Goal: Find specific page/section: Find specific page/section

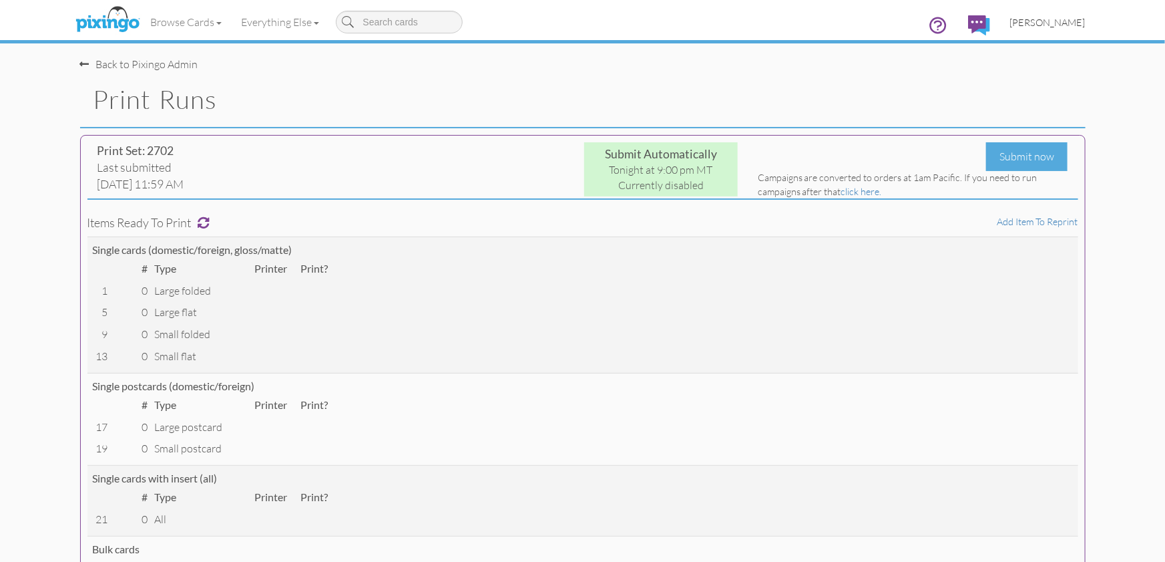
click at [1047, 21] on span "[PERSON_NAME]" at bounding box center [1047, 22] width 75 height 11
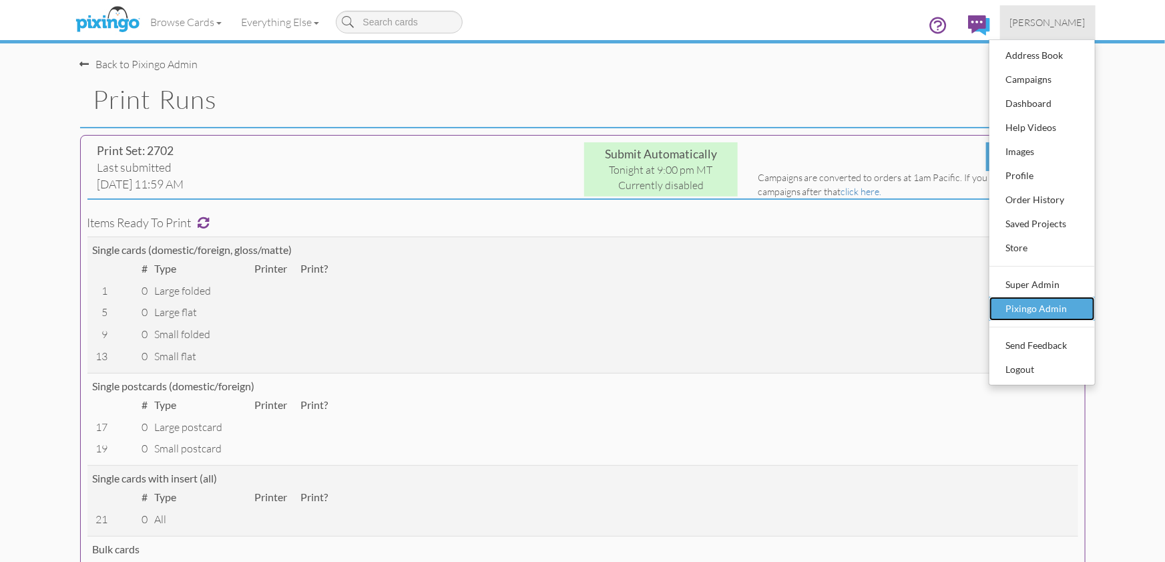
click at [1038, 304] on div "Pixingo Admin" at bounding box center [1042, 309] width 79 height 20
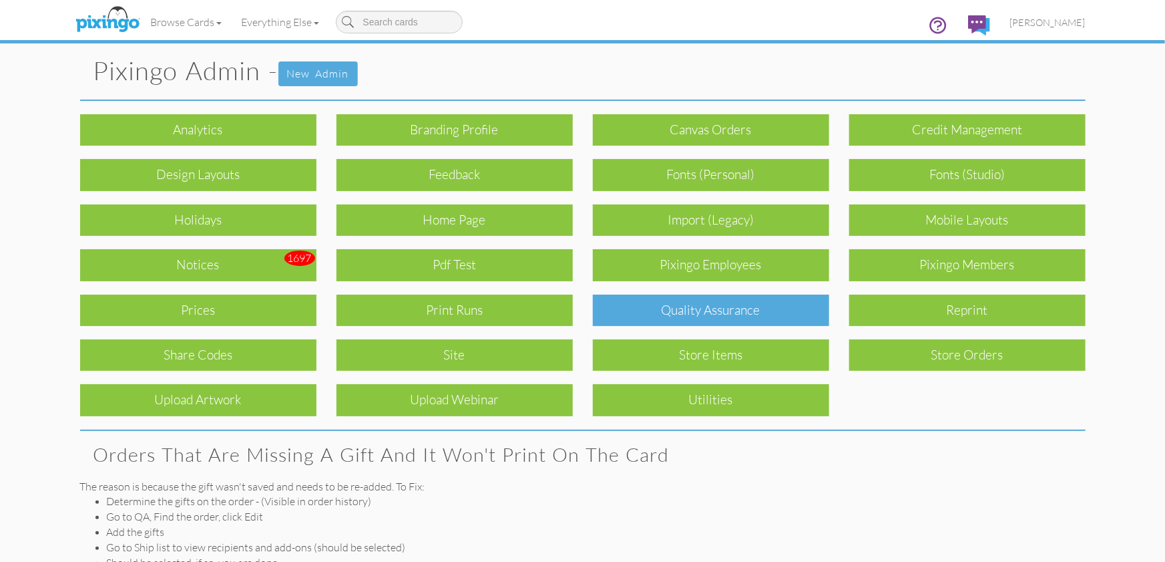
click at [709, 307] on div "Quality Assurance" at bounding box center [711, 310] width 236 height 31
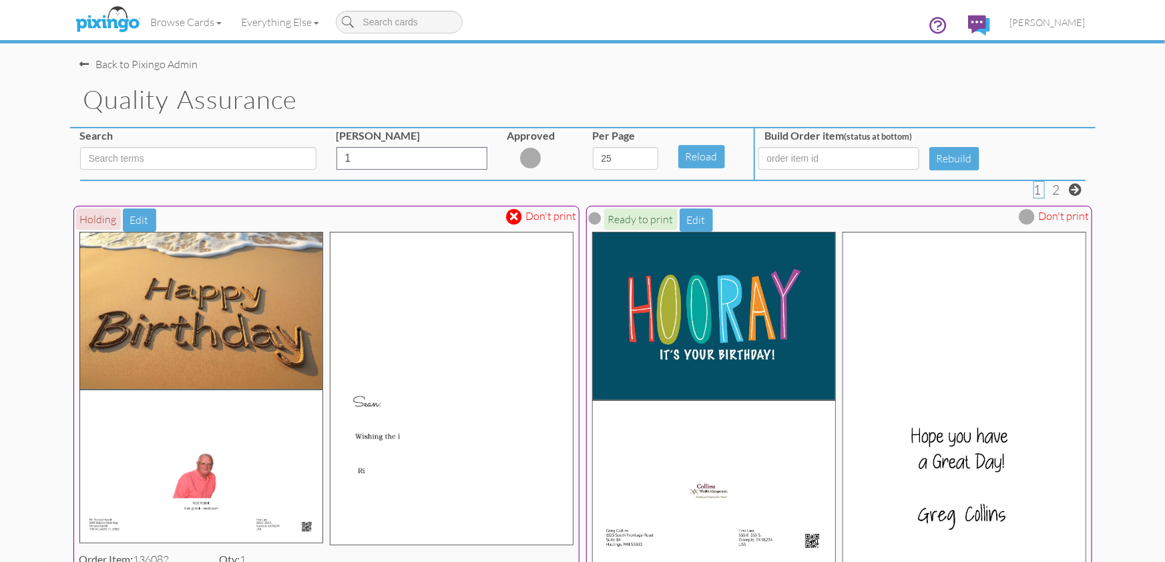
click at [518, 220] on span at bounding box center [515, 216] width 8 height 11
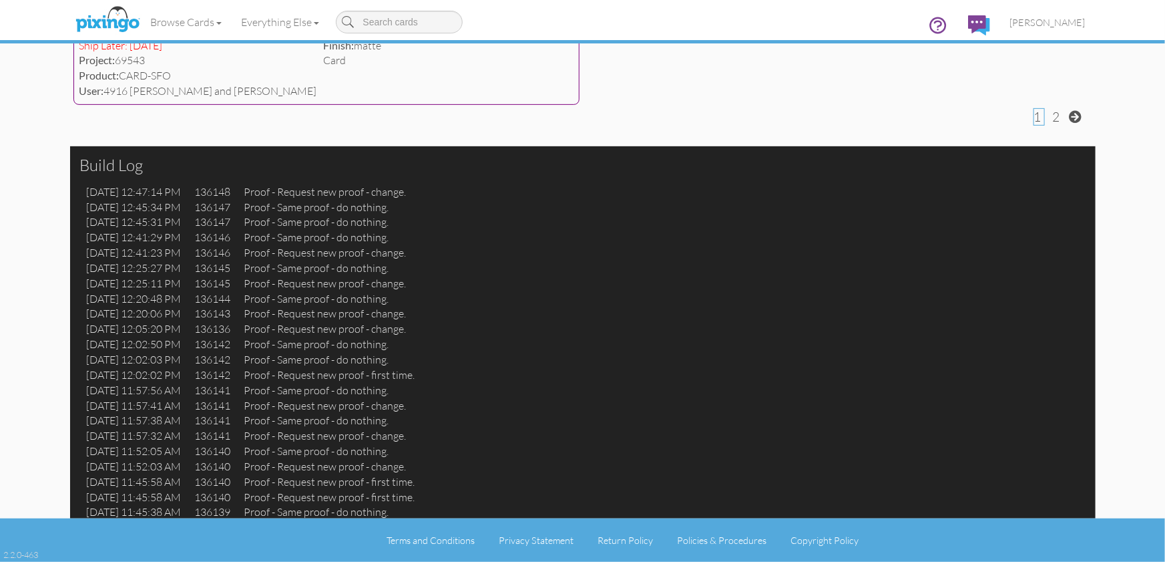
scroll to position [5680, 0]
click at [1074, 120] on span at bounding box center [1076, 116] width 13 height 13
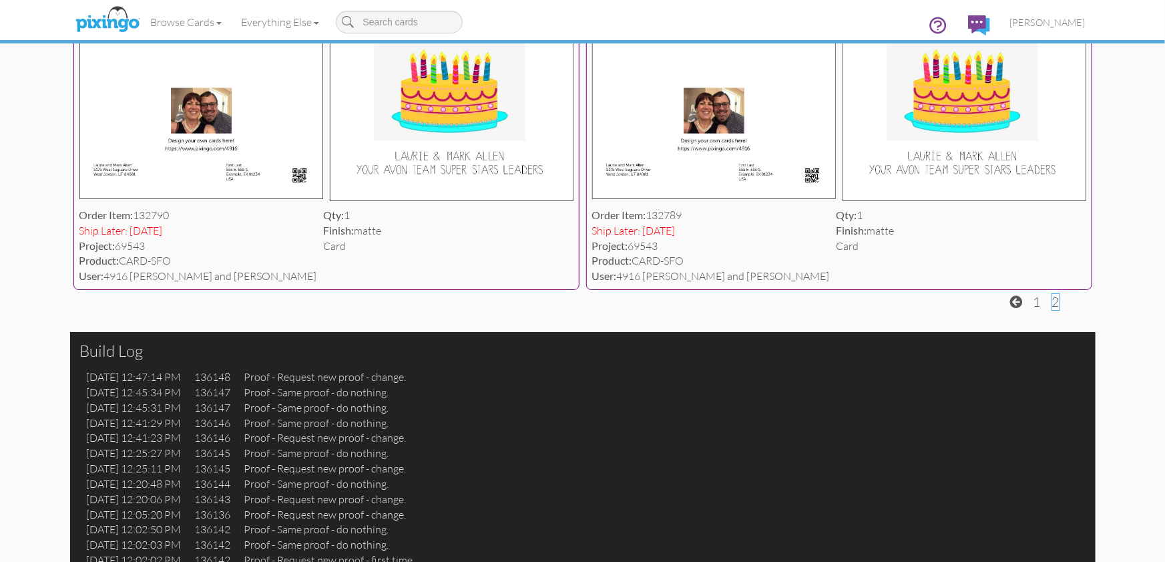
scroll to position [2683, 0]
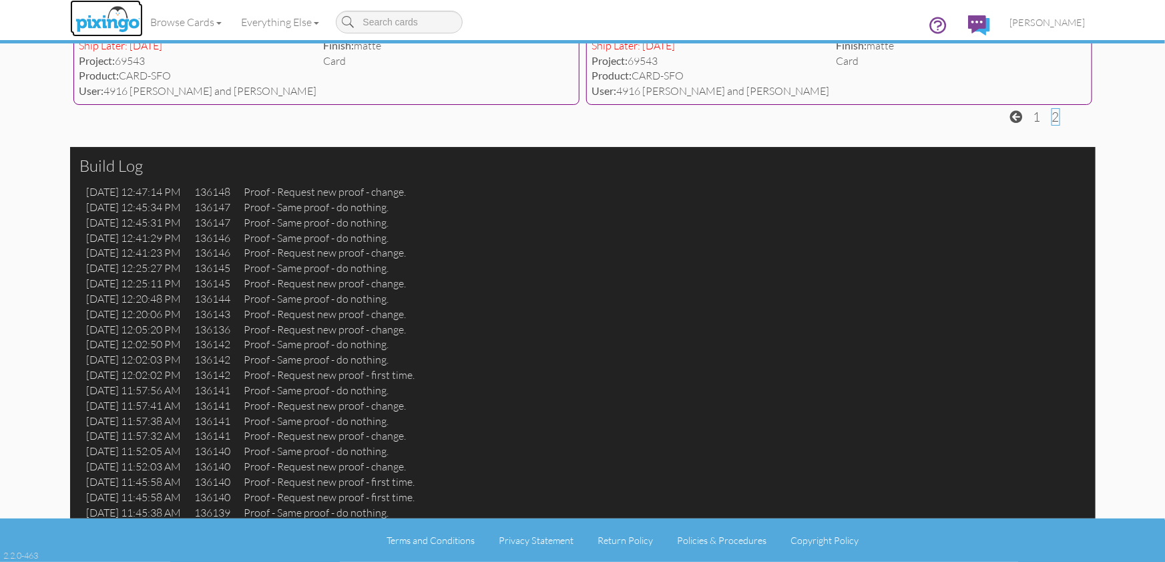
click at [104, 19] on img at bounding box center [107, 19] width 71 height 33
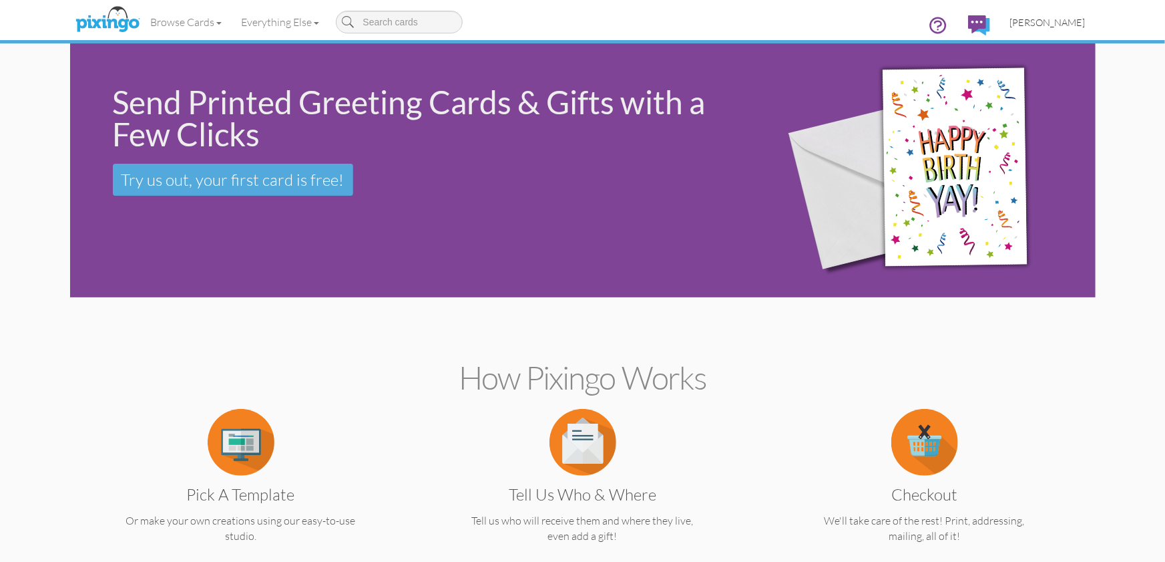
click at [1051, 24] on span "[PERSON_NAME]" at bounding box center [1047, 22] width 75 height 11
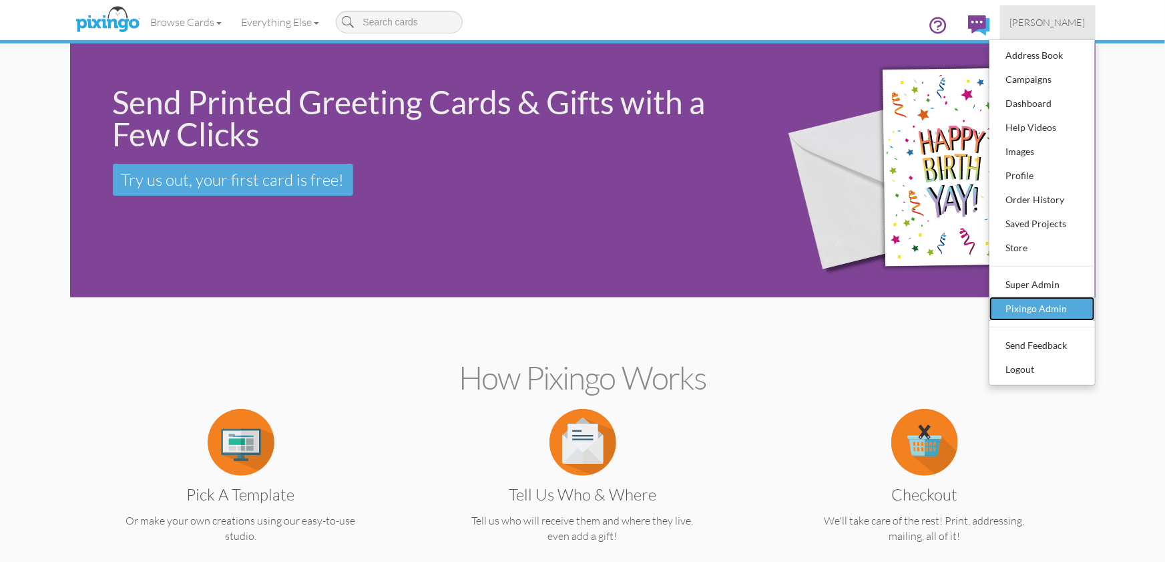
click at [1014, 311] on div "Pixingo Admin" at bounding box center [1042, 309] width 79 height 20
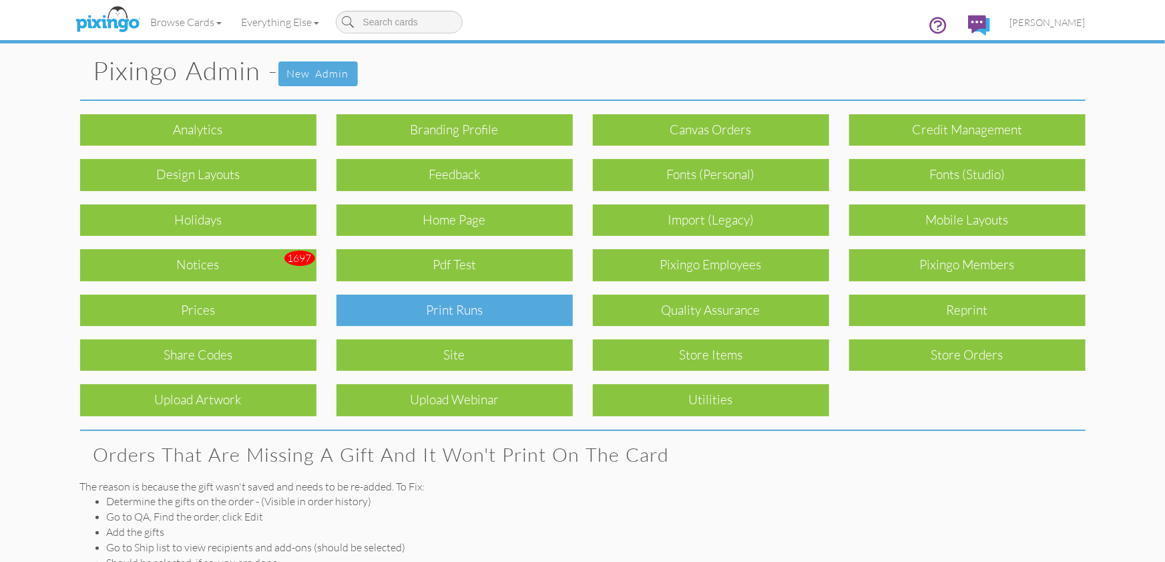
click at [546, 317] on div "Print Runs" at bounding box center [455, 310] width 236 height 31
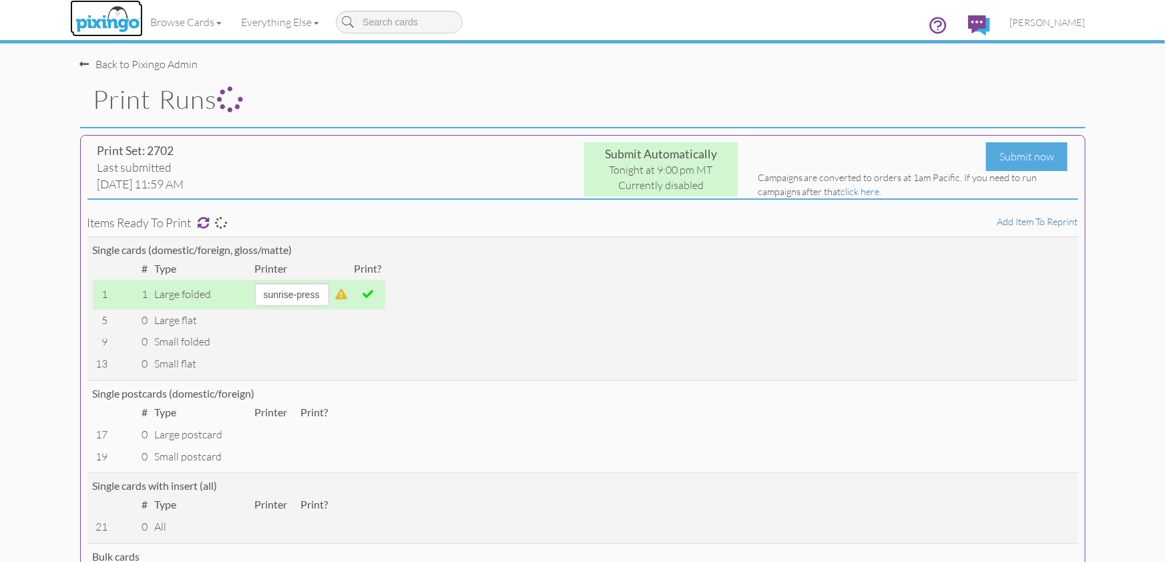
click at [119, 16] on img at bounding box center [107, 19] width 71 height 33
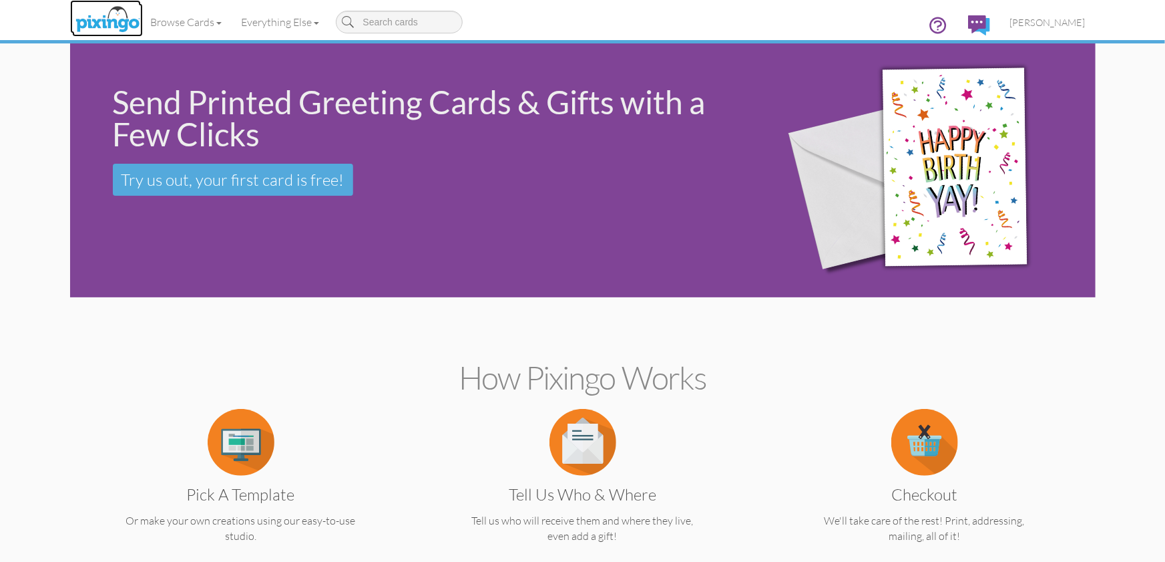
click at [101, 19] on img at bounding box center [107, 19] width 71 height 33
